Goal: Task Accomplishment & Management: Use online tool/utility

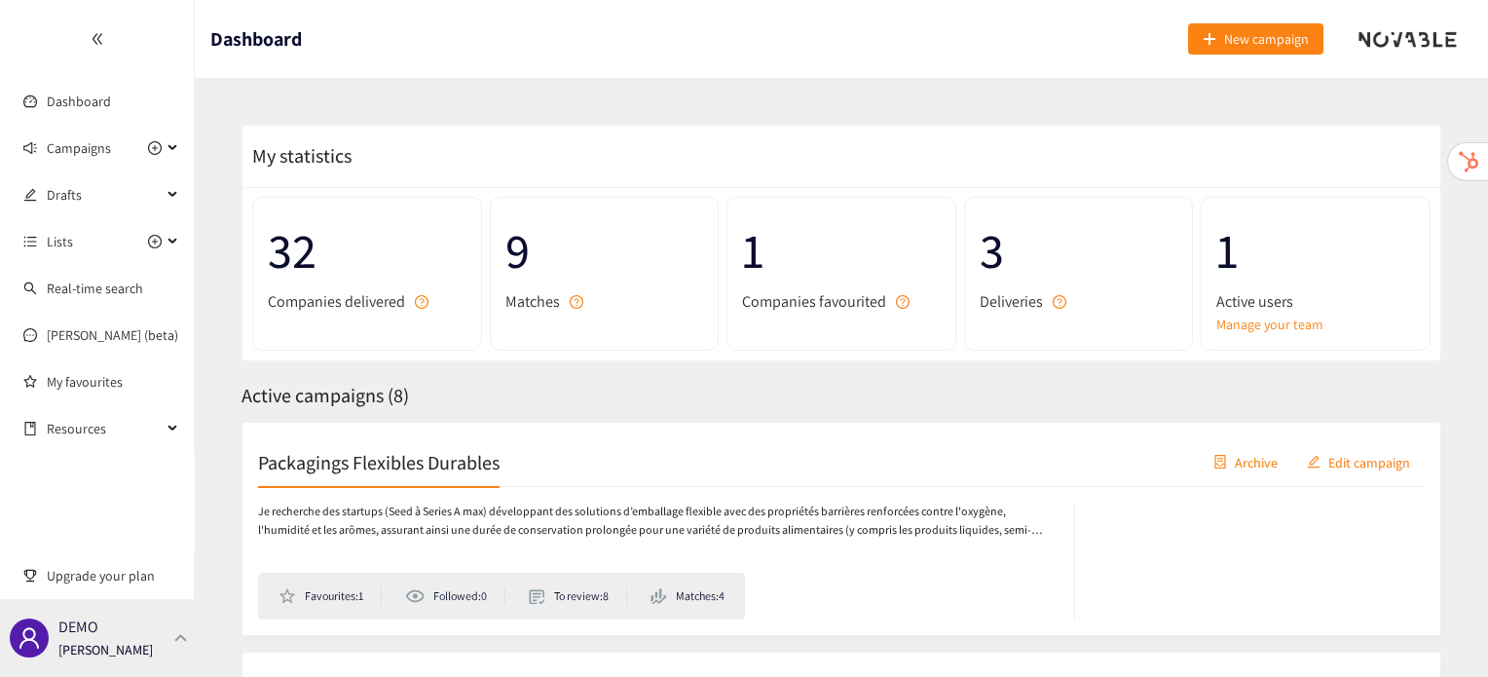
click at [174, 634] on div at bounding box center [181, 637] width 18 height 9
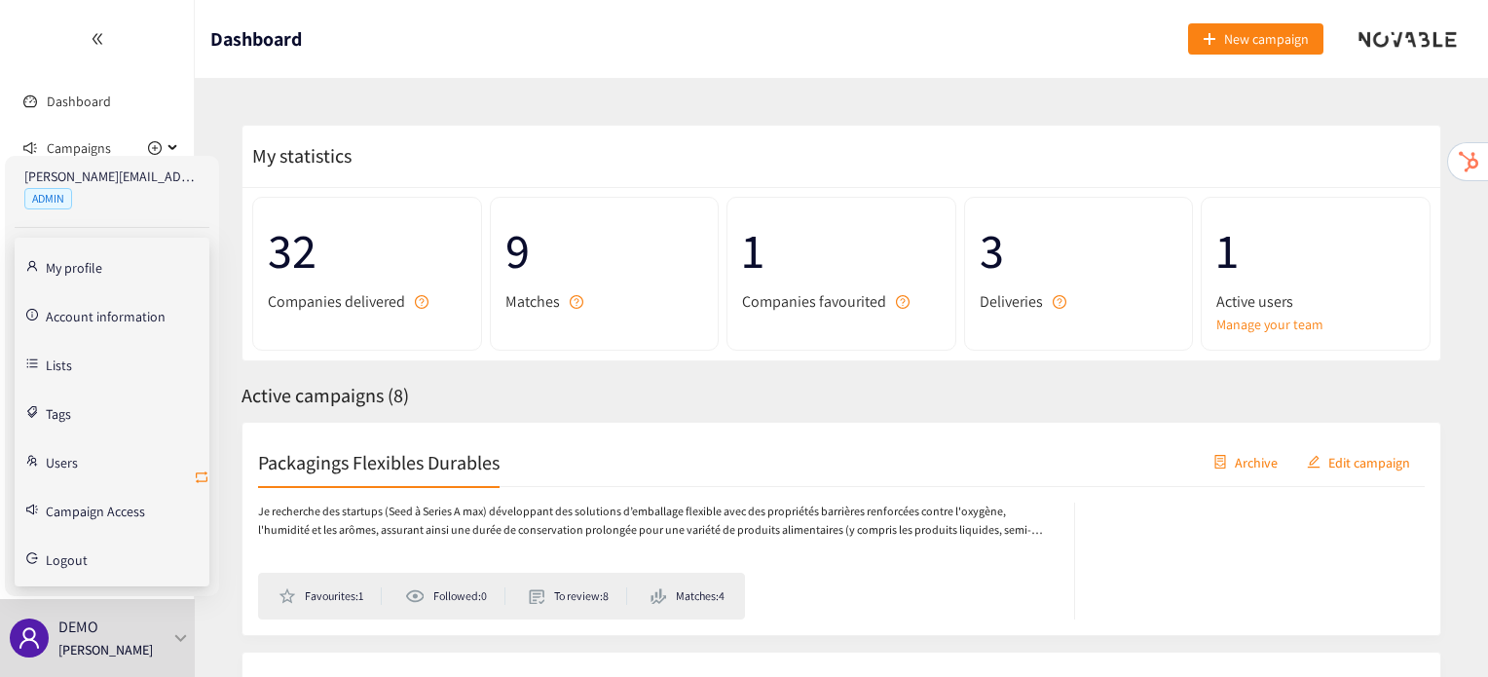
click at [203, 471] on icon "retweet" at bounding box center [202, 477] width 12 height 12
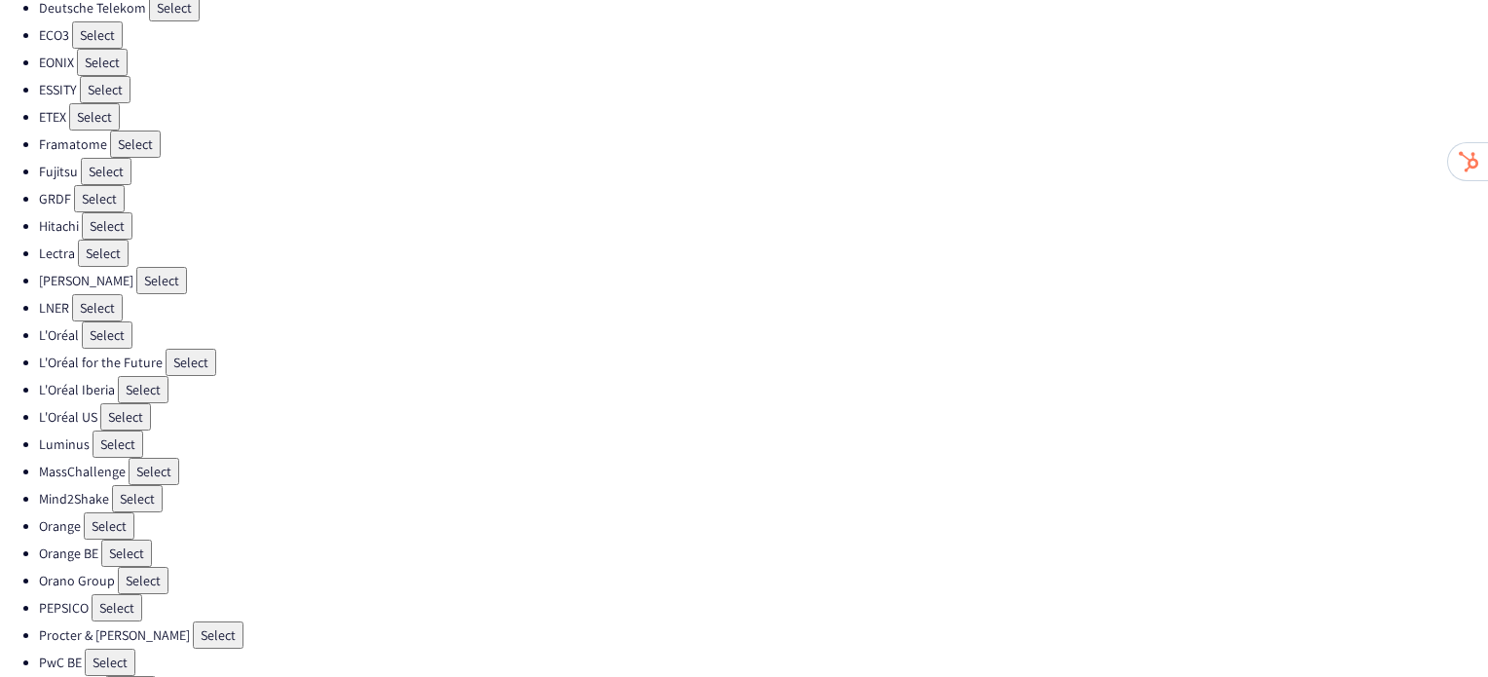
scroll to position [424, 0]
click at [193, 618] on button "Select" at bounding box center [218, 631] width 51 height 27
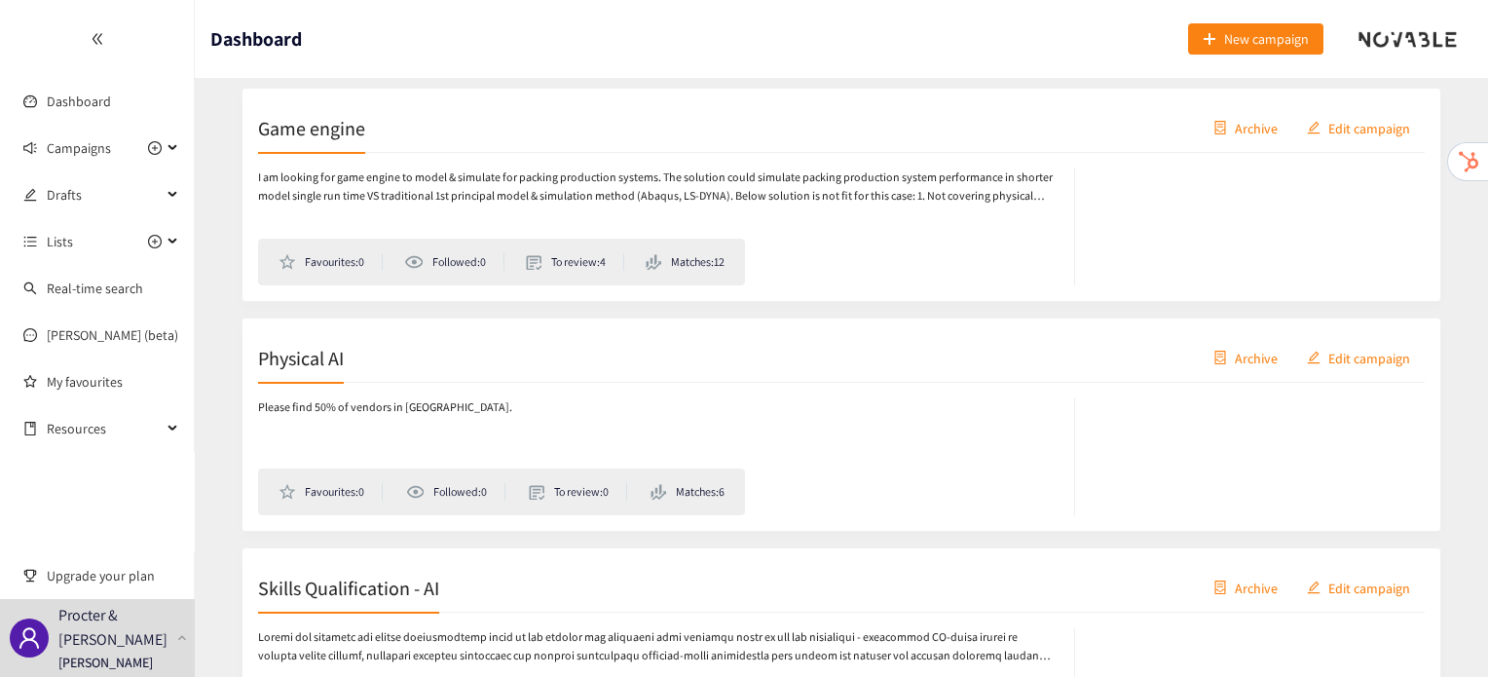
scroll to position [335, 0]
click at [66, 184] on span "Drafts" at bounding box center [104, 194] width 115 height 39
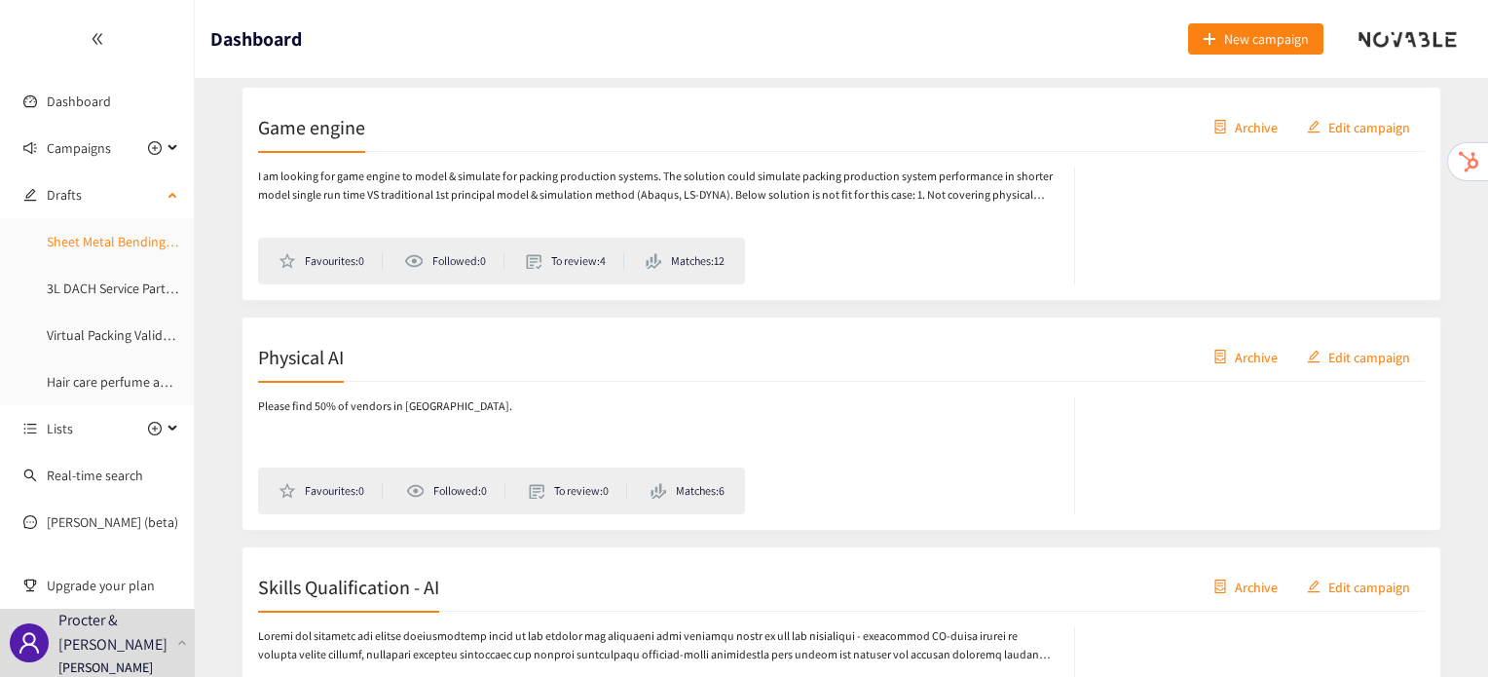
click at [77, 244] on link "Sheet Metal Bending Prototyping" at bounding box center [142, 242] width 191 height 18
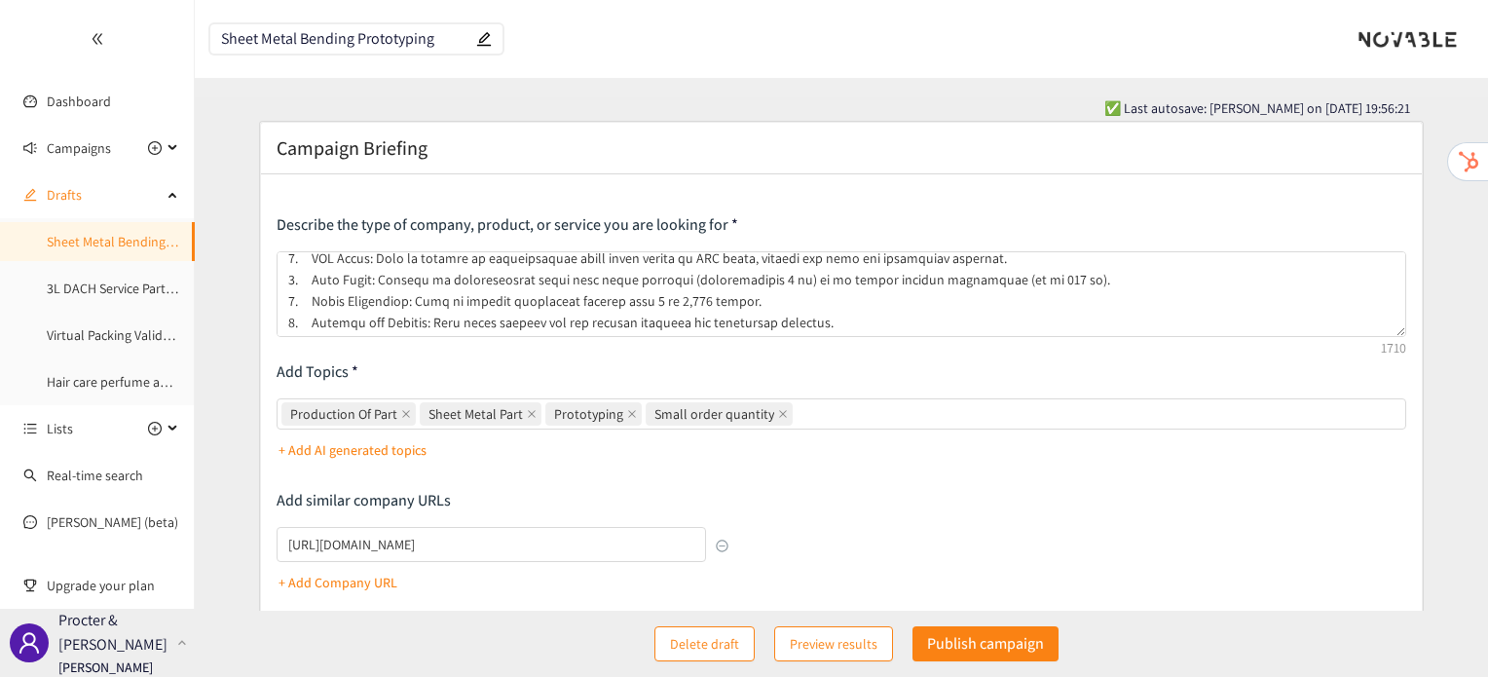
click at [177, 646] on div at bounding box center [182, 643] width 18 height 6
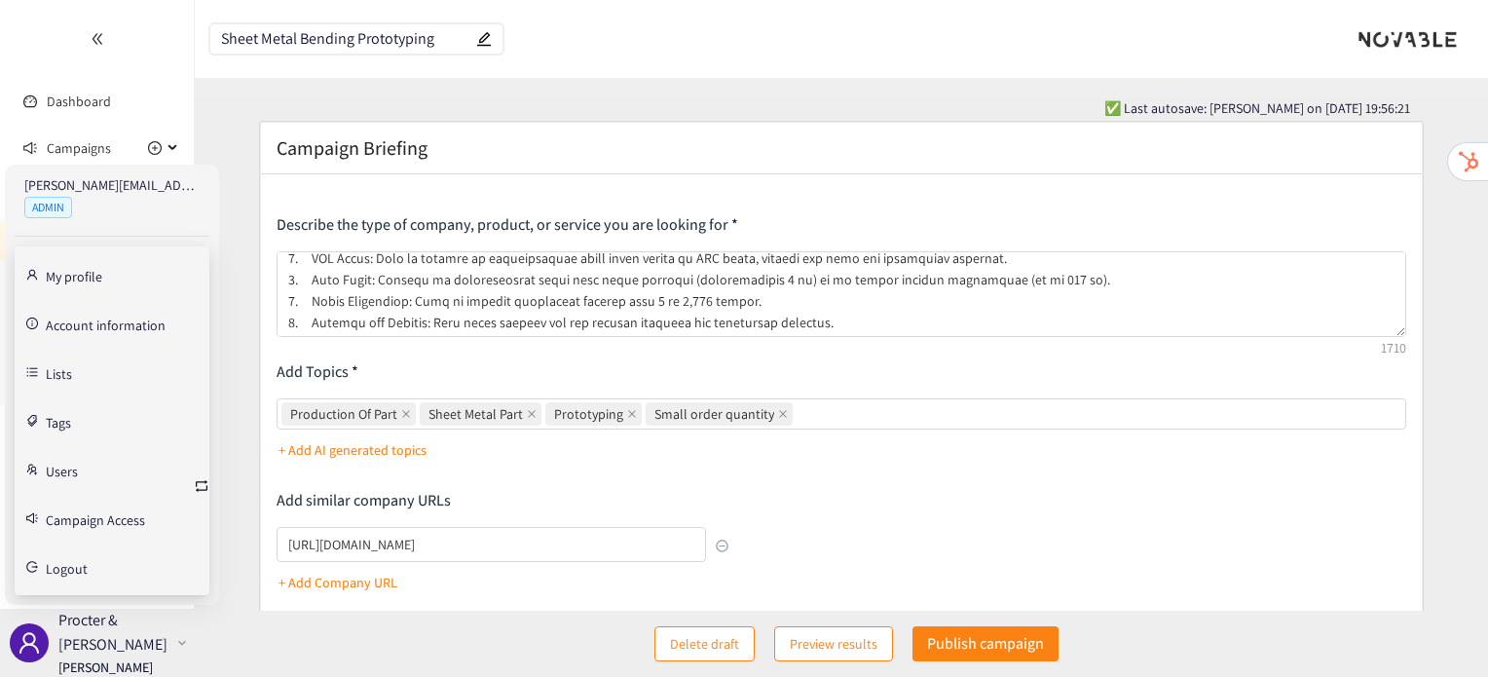
click at [178, 641] on div at bounding box center [182, 643] width 18 height 6
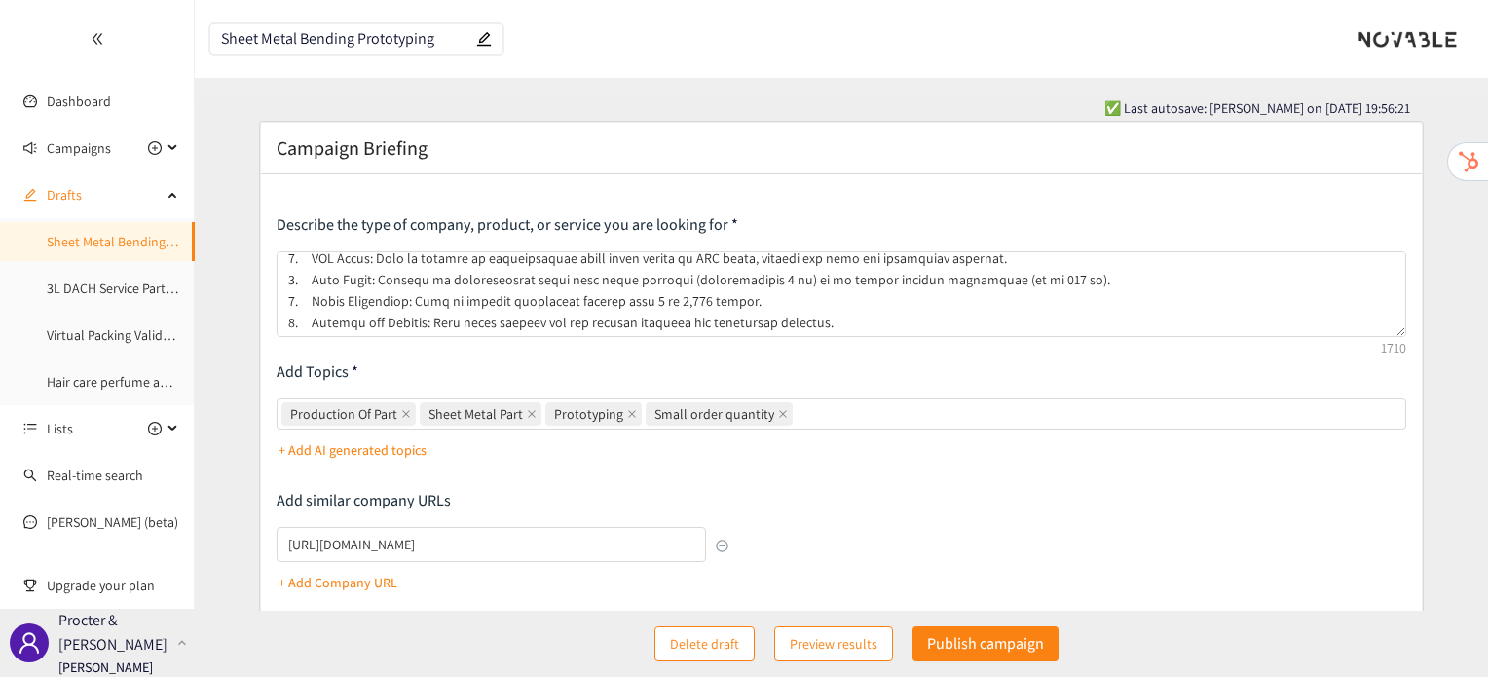
click at [178, 641] on div at bounding box center [182, 643] width 18 height 6
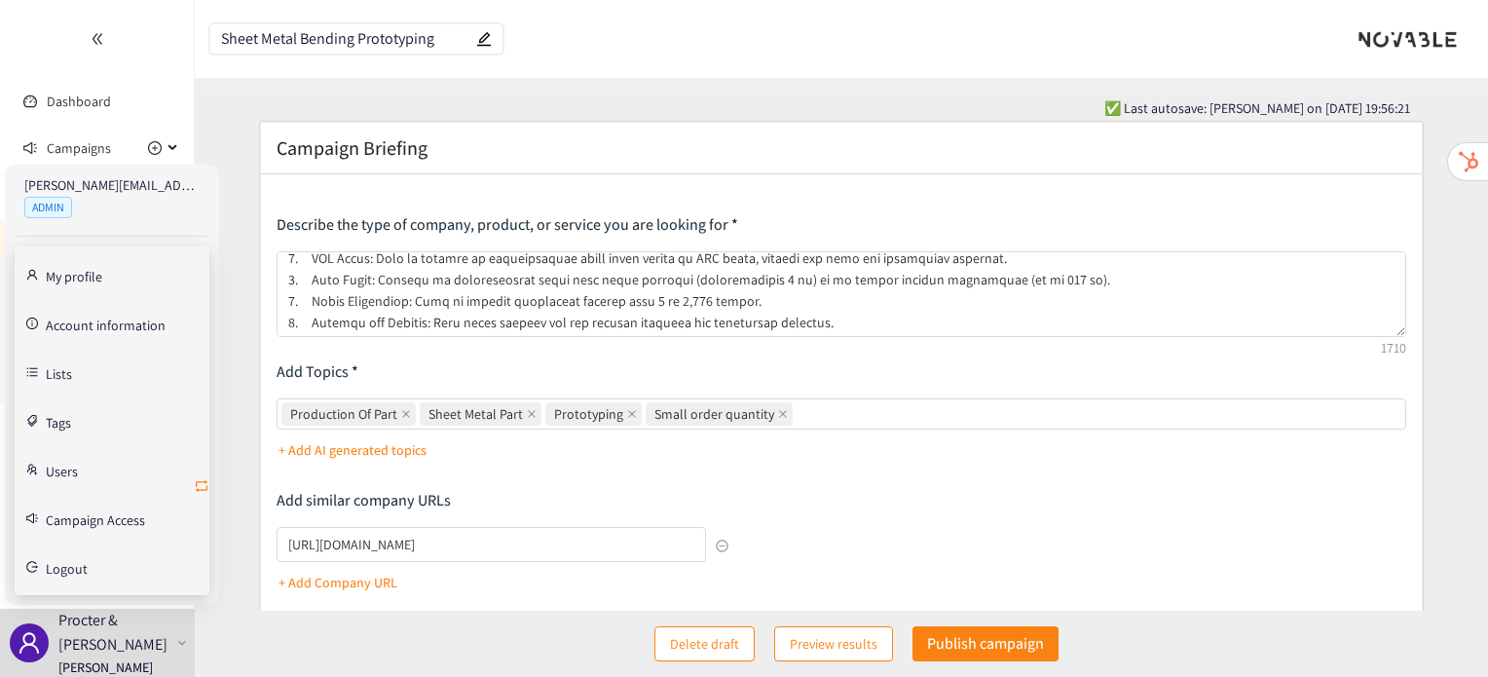
click at [205, 487] on icon "retweet" at bounding box center [202, 486] width 16 height 16
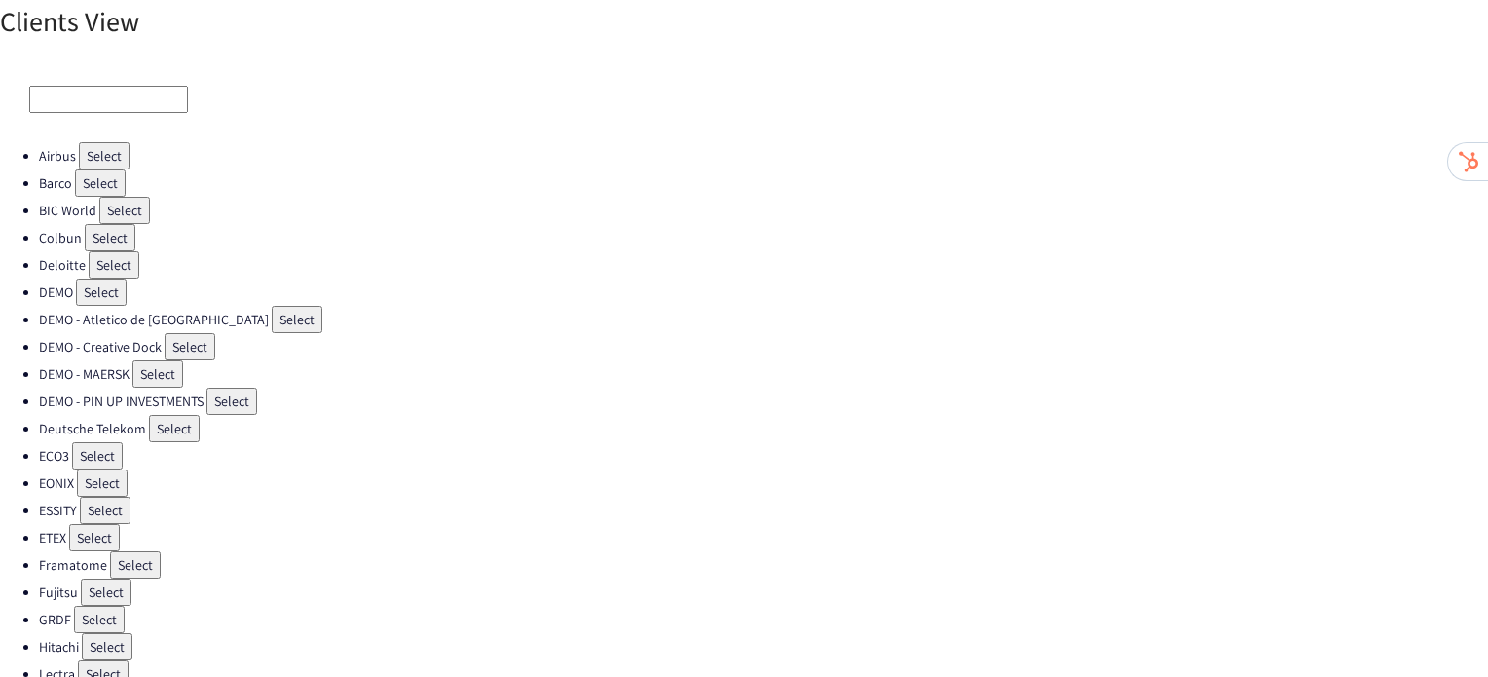
click at [94, 280] on button "Select" at bounding box center [101, 292] width 51 height 27
